Goal: Information Seeking & Learning: Understand process/instructions

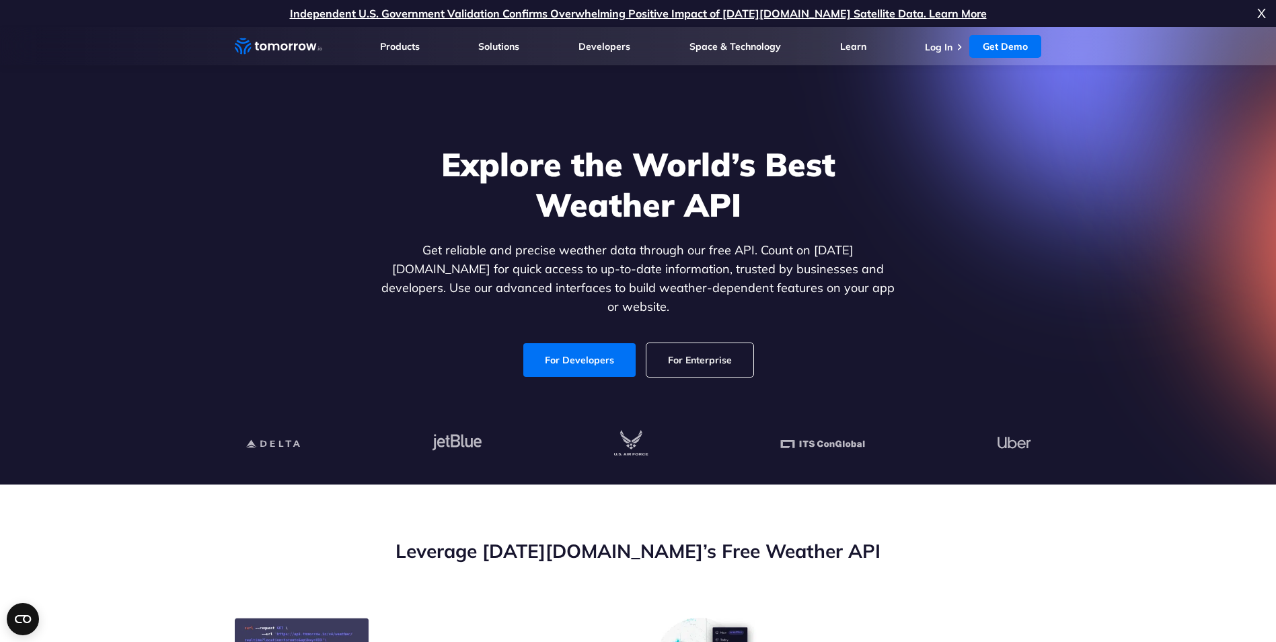
drag, startPoint x: 953, startPoint y: 444, endPoint x: 1122, endPoint y: 435, distance: 169.8
click at [1122, 435] on section "Explore the World’s Best Weather API Get reliable and precise weather data thro…" at bounding box center [638, 256] width 1276 height 458
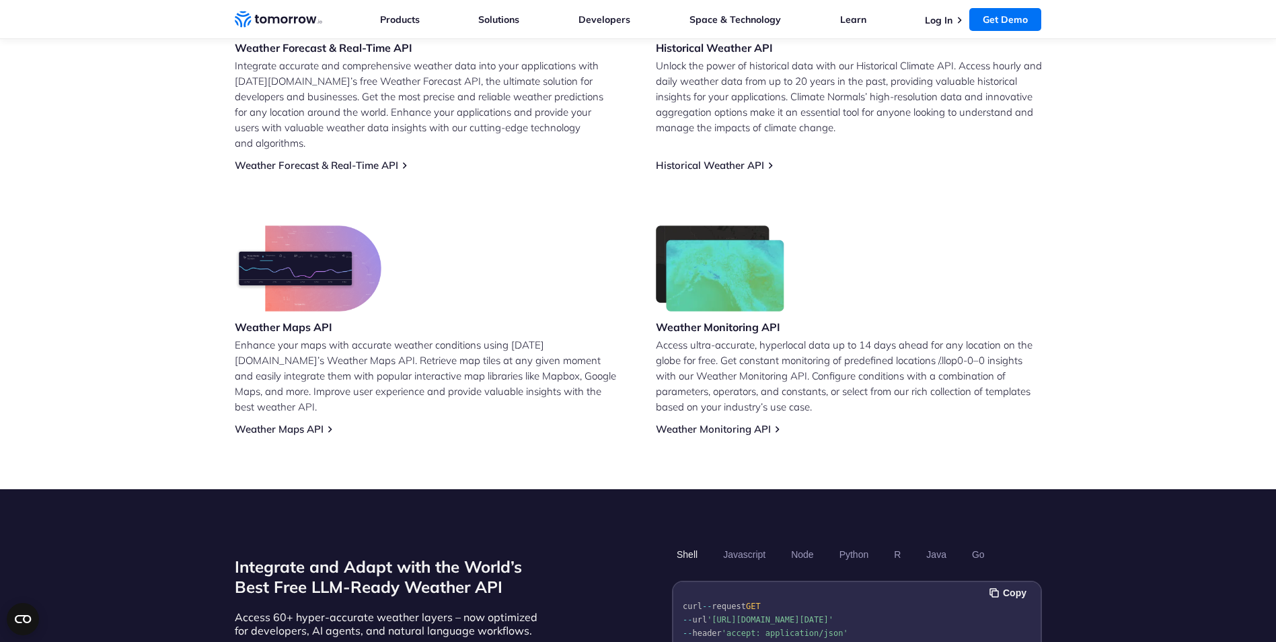
scroll to position [606, 0]
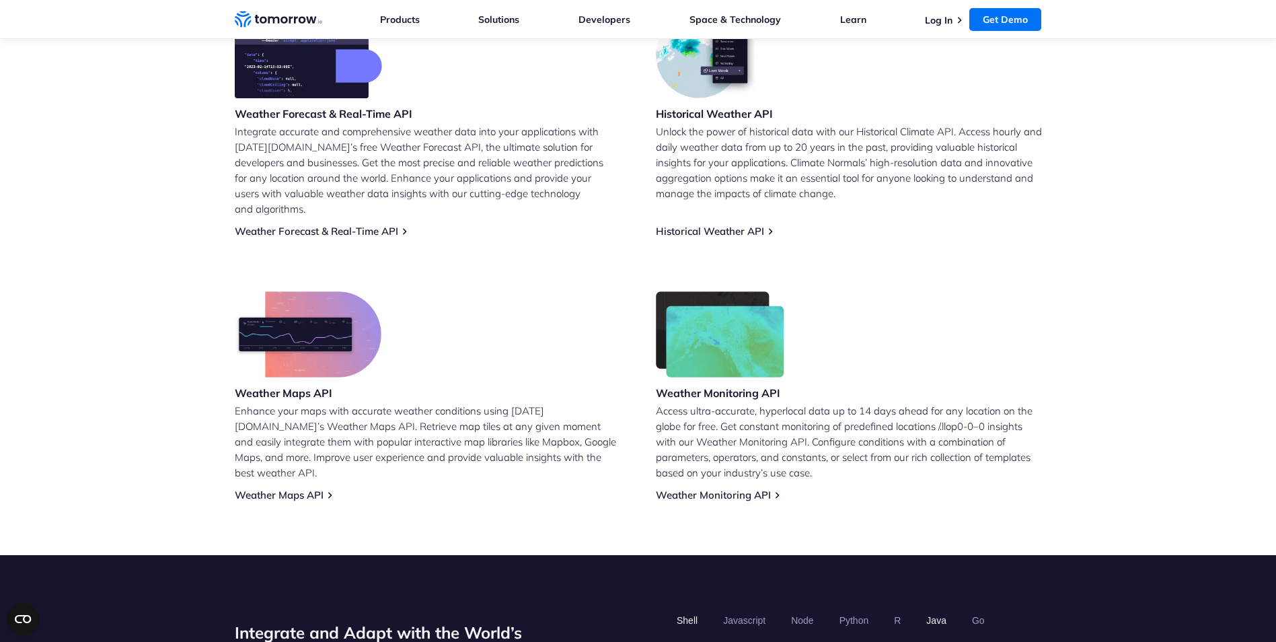
click at [941, 609] on button "Java" at bounding box center [937, 620] width 30 height 23
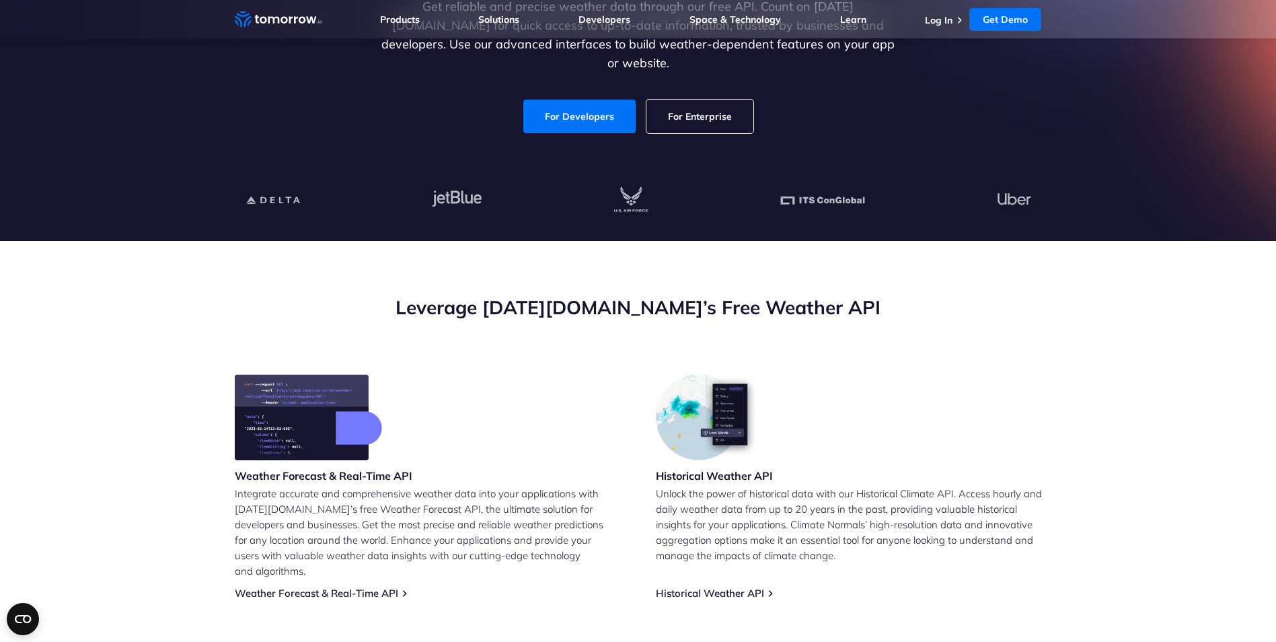
scroll to position [0, 0]
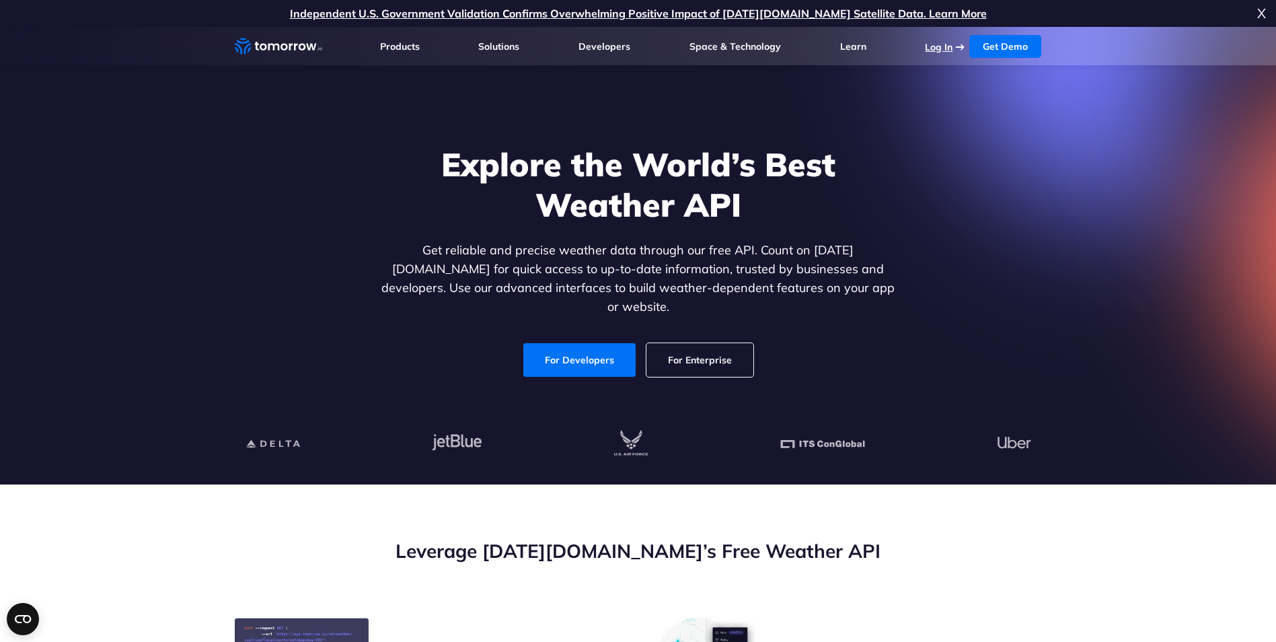
click at [943, 48] on link "Log In" at bounding box center [939, 47] width 28 height 12
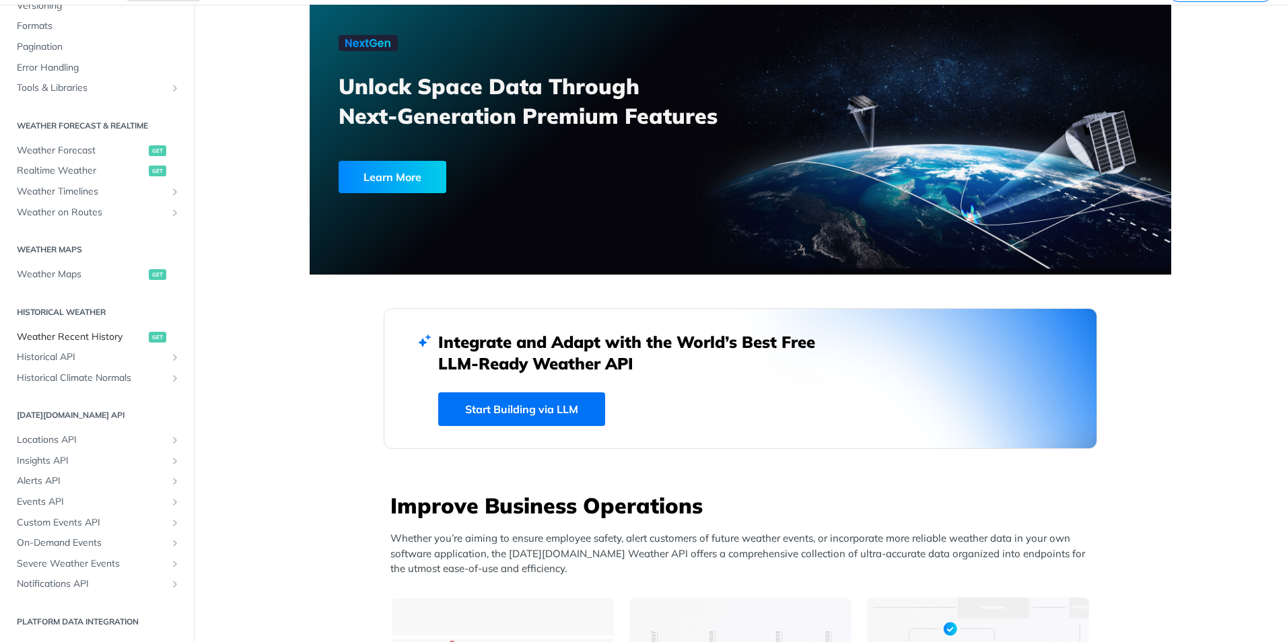
scroll to position [252, 0]
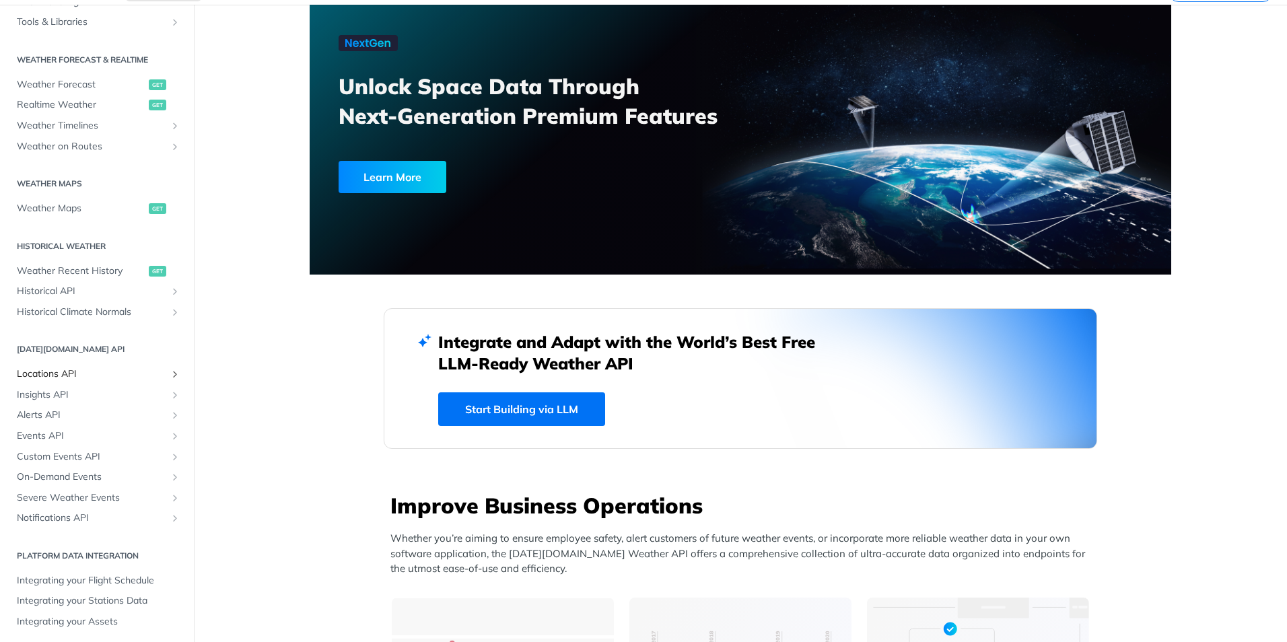
click at [170, 371] on icon "Show subpages for Locations API" at bounding box center [175, 374] width 11 height 11
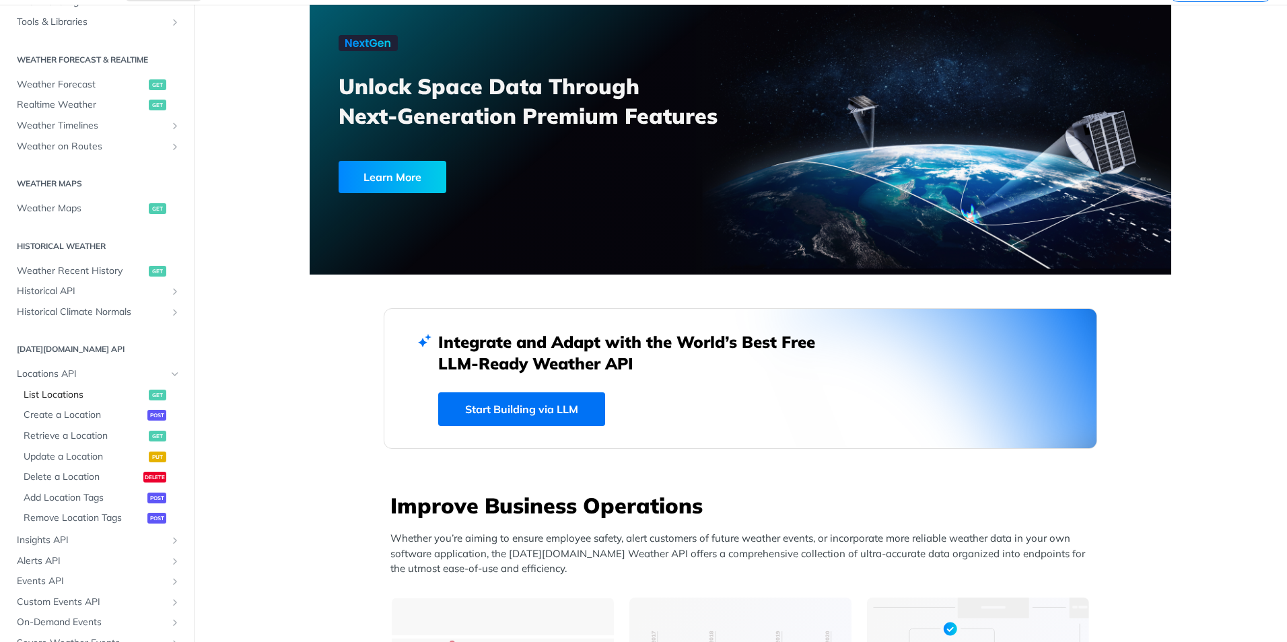
click at [71, 396] on span "List Locations" at bounding box center [85, 394] width 122 height 13
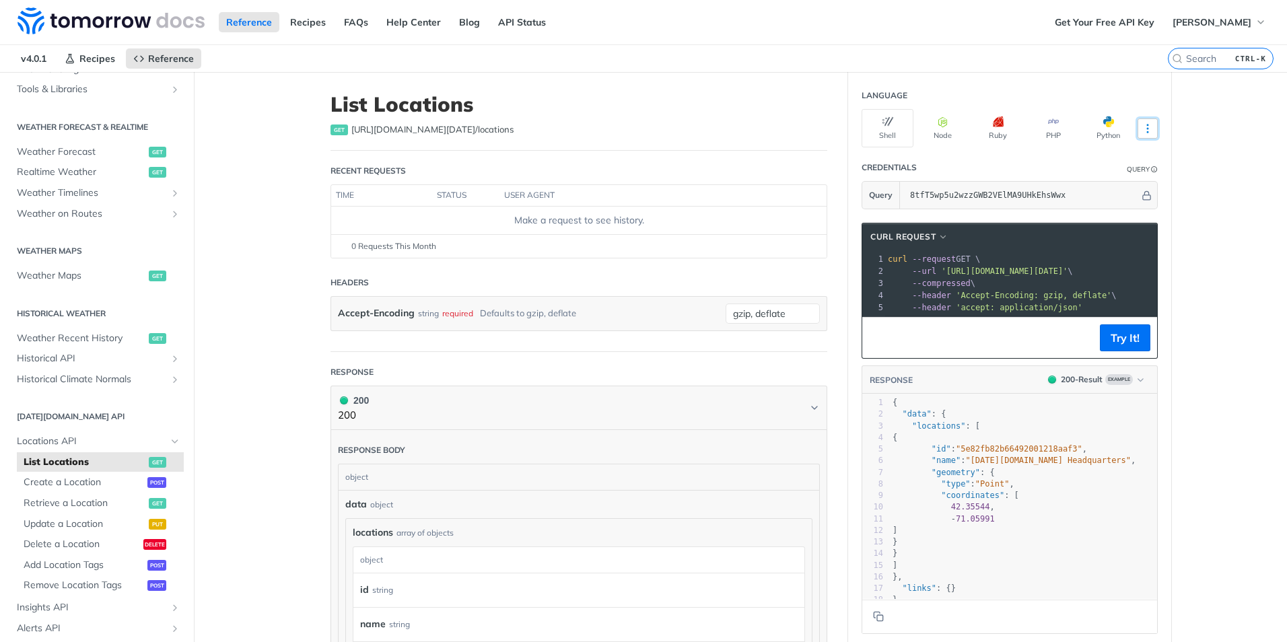
click at [1141, 127] on icon "More ellipsis" at bounding box center [1147, 128] width 12 height 12
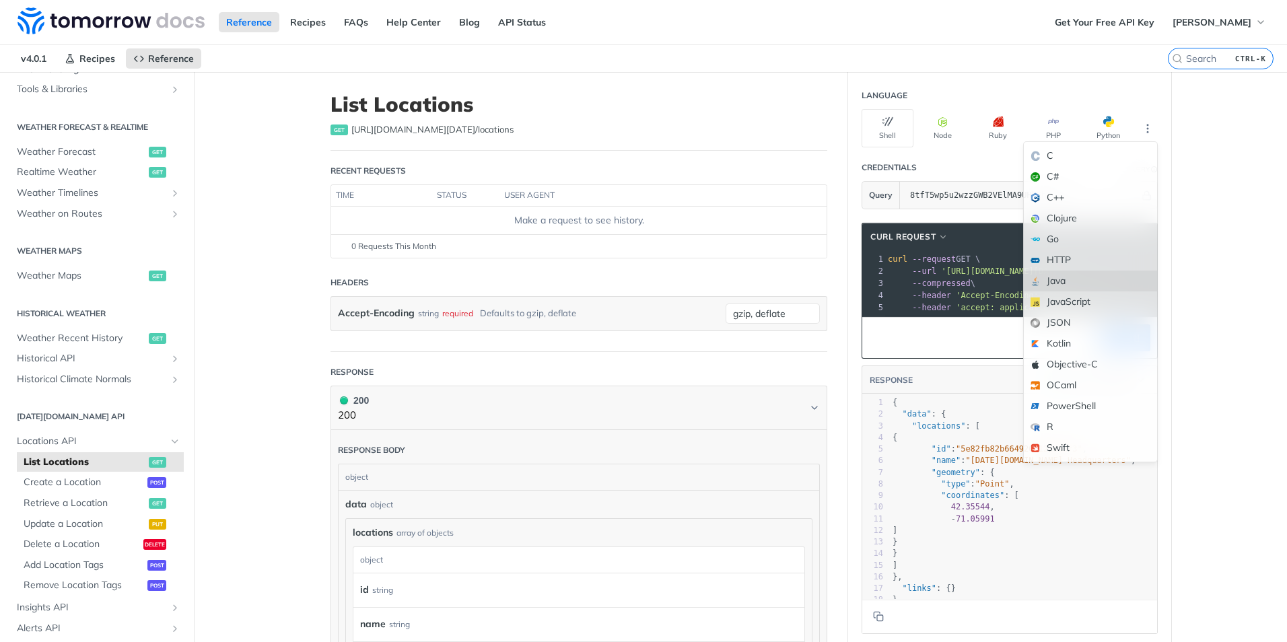
click at [1102, 281] on div "Java" at bounding box center [1089, 281] width 133 height 21
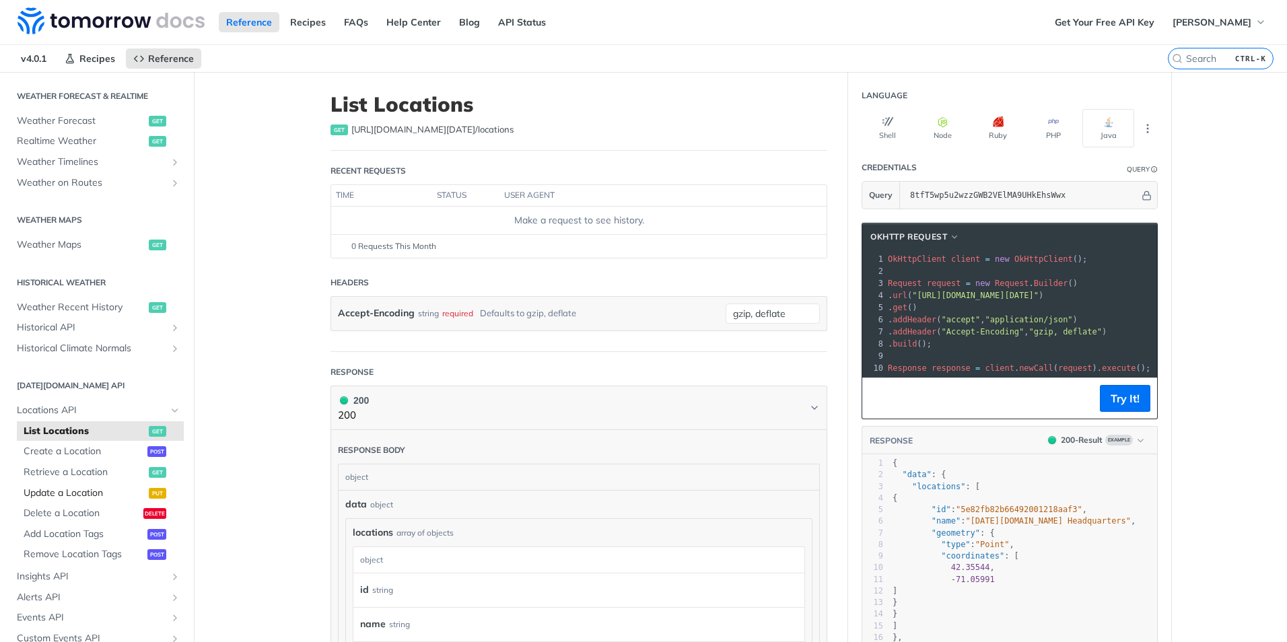
scroll to position [387, 0]
